Goal: Task Accomplishment & Management: Manage account settings

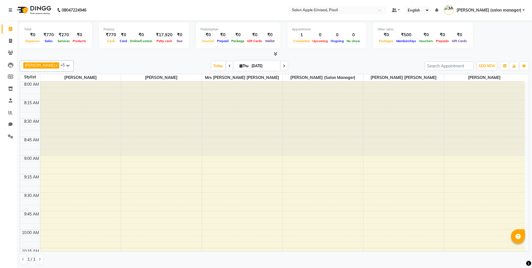
click at [333, 62] on div "[DATE] [DATE]" at bounding box center [249, 66] width 345 height 8
click at [10, 42] on icon at bounding box center [10, 41] width 3 height 4
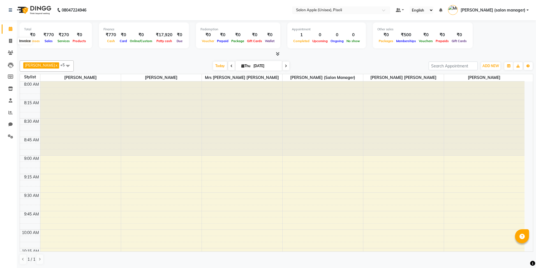
select select "5282"
select select "service"
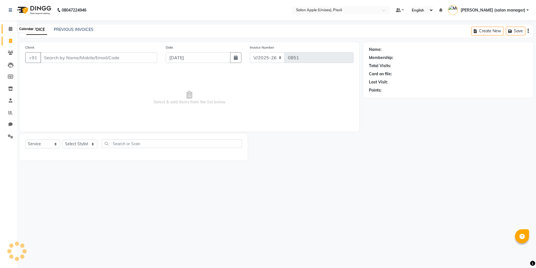
click at [10, 29] on icon at bounding box center [11, 29] width 4 height 4
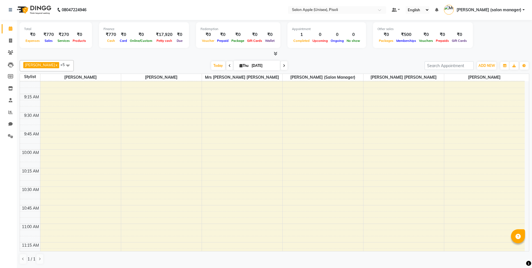
scroll to position [63, 0]
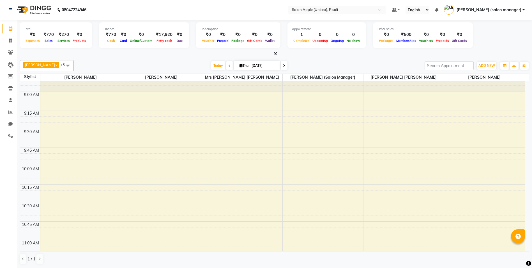
click at [276, 52] on icon at bounding box center [276, 53] width 4 height 4
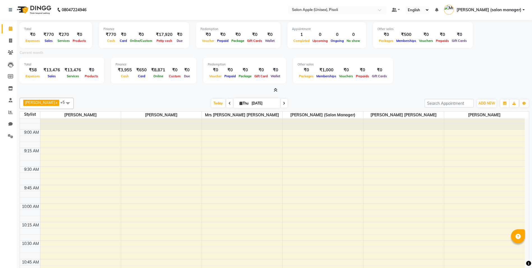
click at [275, 89] on icon at bounding box center [276, 90] width 4 height 4
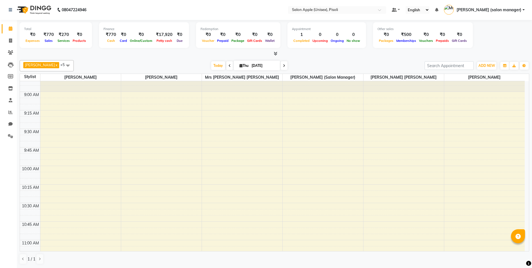
click at [274, 53] on icon at bounding box center [276, 53] width 4 height 4
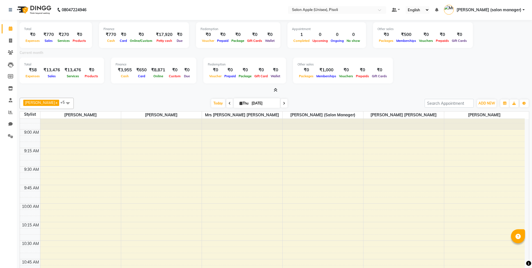
click at [275, 90] on icon at bounding box center [276, 90] width 4 height 4
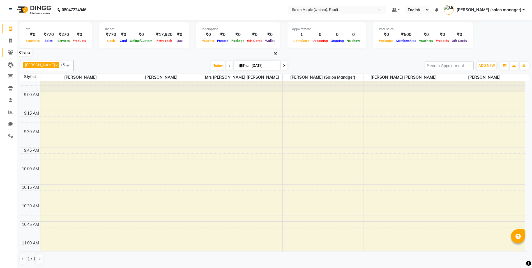
click at [10, 52] on icon at bounding box center [10, 52] width 5 height 4
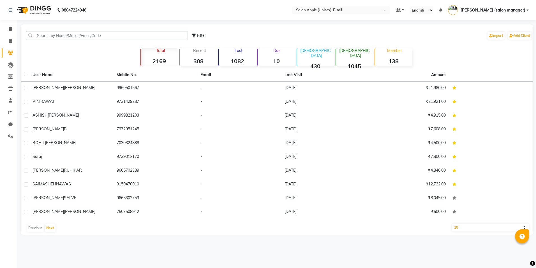
click at [241, 50] on p "Lost" at bounding box center [238, 50] width 35 height 5
click at [52, 227] on button "Next" at bounding box center [50, 228] width 11 height 8
click at [13, 31] on span at bounding box center [11, 29] width 10 height 6
